Goal: Information Seeking & Learning: Learn about a topic

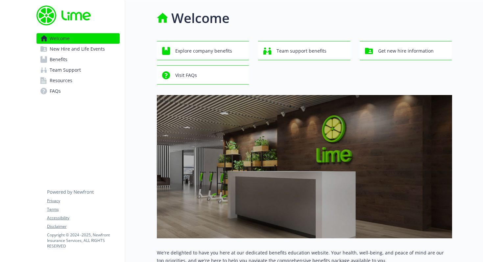
click at [70, 61] on link "Benefits" at bounding box center [77, 59] width 83 height 11
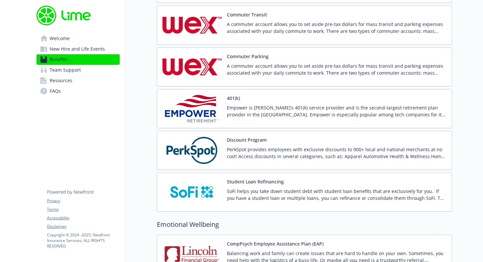
scroll to position [1062, 0]
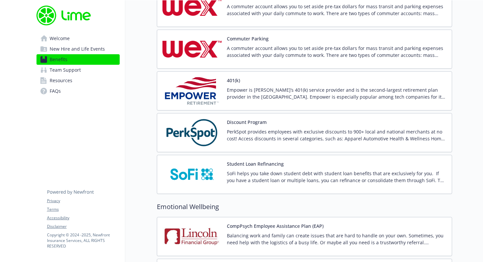
click at [204, 93] on img at bounding box center [191, 91] width 59 height 28
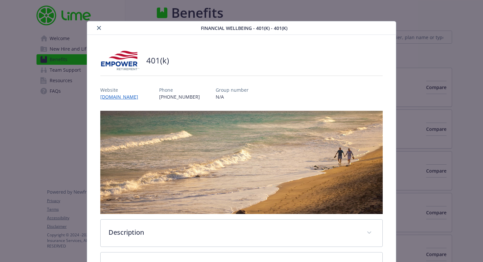
scroll to position [1062, 0]
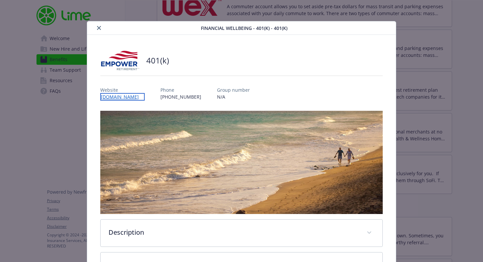
click at [145, 96] on link "[DOMAIN_NAME]" at bounding box center [122, 97] width 44 height 8
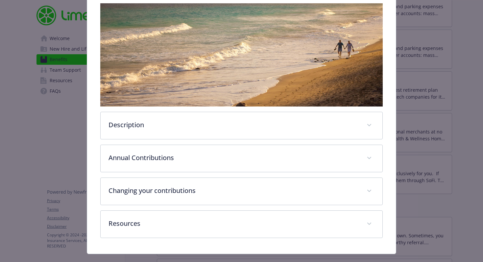
scroll to position [119, 0]
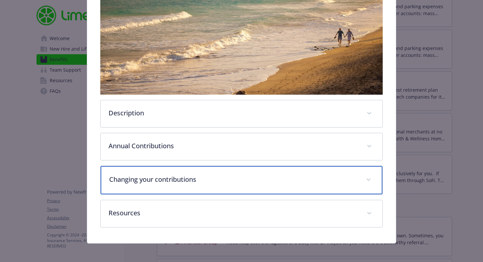
click at [223, 180] on p "Changing your contributions" at bounding box center [233, 179] width 248 height 10
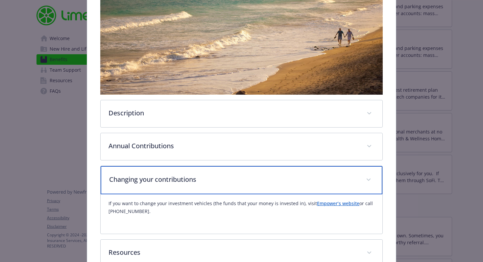
scroll to position [160, 0]
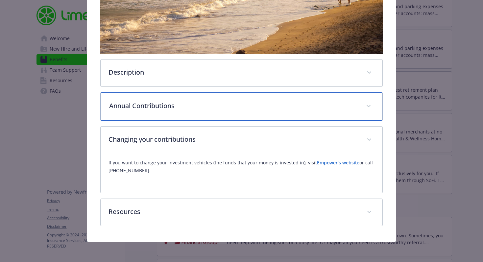
click at [213, 112] on div "Annual Contributions" at bounding box center [241, 106] width 281 height 28
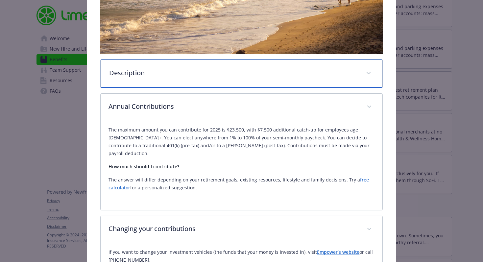
click at [200, 73] on p "Description" at bounding box center [233, 73] width 248 height 10
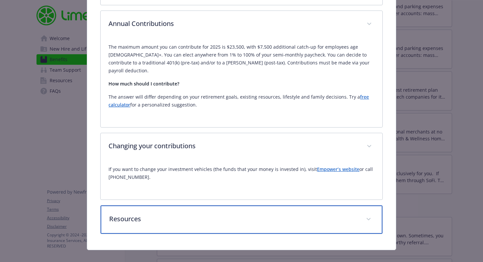
click at [203, 206] on div "Resources" at bounding box center [241, 219] width 281 height 28
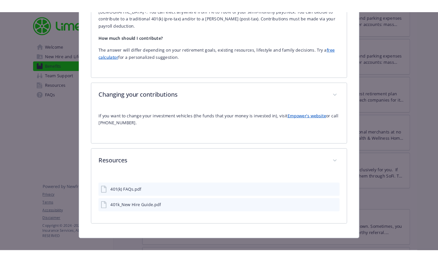
scroll to position [358, 0]
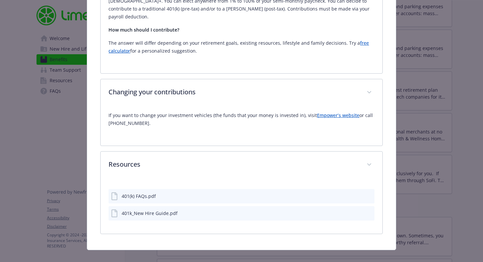
click at [151, 210] on div "401k_New Hire Guide.pdf" at bounding box center [150, 213] width 56 height 7
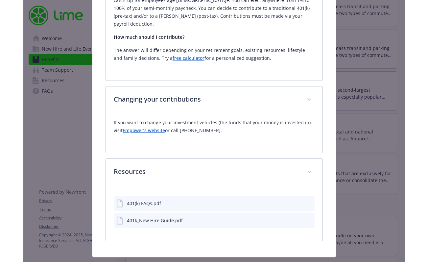
scroll to position [343, 0]
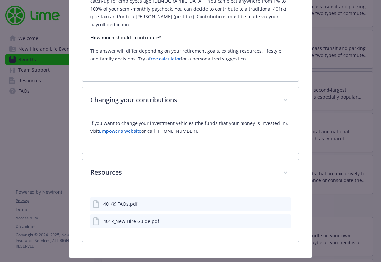
click at [271, 218] on icon "download file" at bounding box center [273, 220] width 5 height 5
click at [144, 197] on div "401(k) FAQs.pdf" at bounding box center [190, 204] width 201 height 14
click at [271, 201] on icon "download file" at bounding box center [273, 203] width 5 height 5
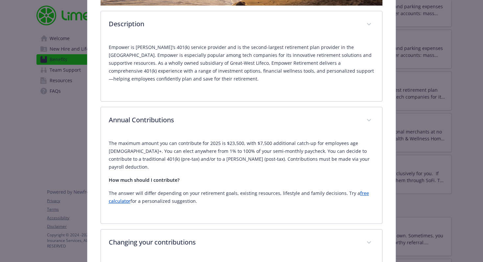
scroll to position [358, 0]
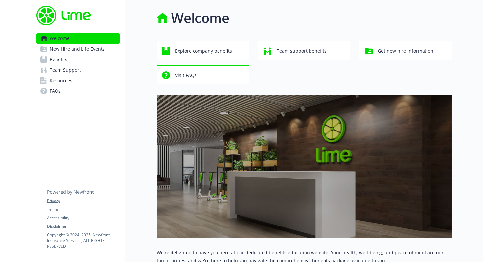
click at [79, 63] on link "Benefits" at bounding box center [77, 59] width 83 height 11
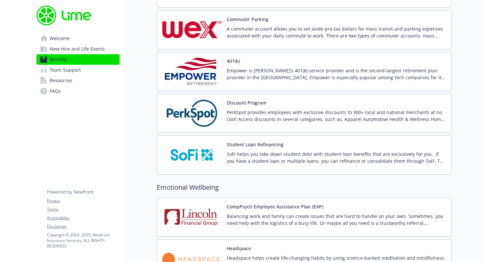
click at [203, 66] on img at bounding box center [191, 71] width 59 height 28
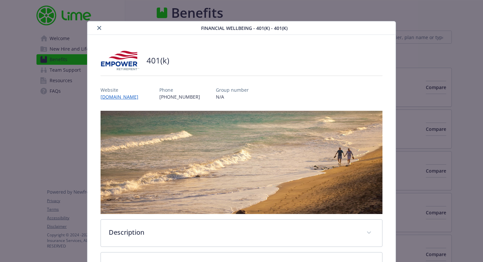
scroll to position [1081, 0]
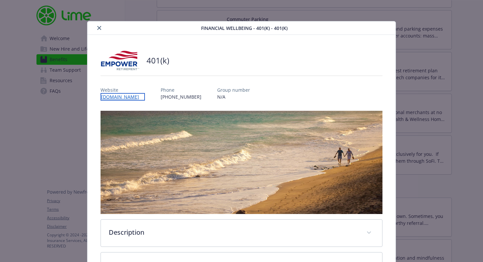
click at [145, 99] on link "[DOMAIN_NAME]" at bounding box center [123, 97] width 44 height 8
